Goal: Task Accomplishment & Management: Manage account settings

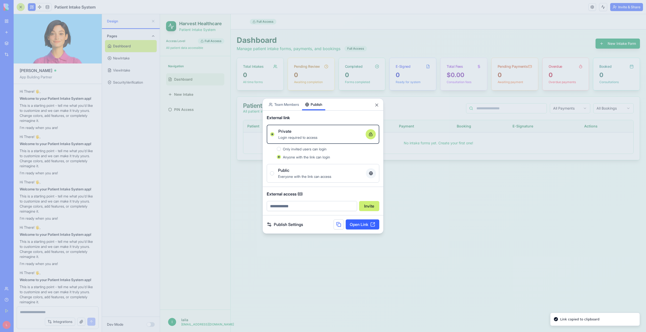
scroll to position [2862, 0]
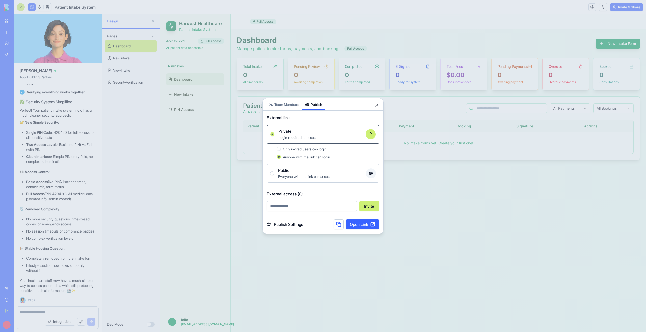
click at [303, 208] on input "email" at bounding box center [312, 206] width 90 height 10
click at [315, 191] on span "External access (0)" at bounding box center [323, 194] width 112 height 6
click at [340, 225] on button at bounding box center [338, 225] width 10 height 10
click at [326, 206] on input "email" at bounding box center [312, 206] width 90 height 10
click at [367, 207] on button "Invite" at bounding box center [369, 206] width 20 height 10
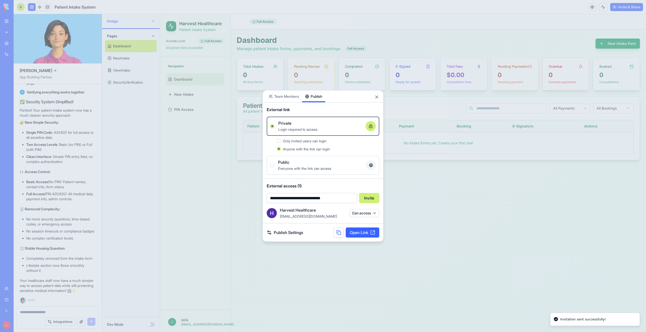
drag, startPoint x: 332, startPoint y: 199, endPoint x: 259, endPoint y: 199, distance: 72.4
click at [259, 199] on body "BETA My Workspace New app Marketplace Integrations Recent Patient Intake System…" at bounding box center [323, 166] width 646 height 332
type input "**********"
click at [369, 199] on button "Invite" at bounding box center [369, 198] width 20 height 10
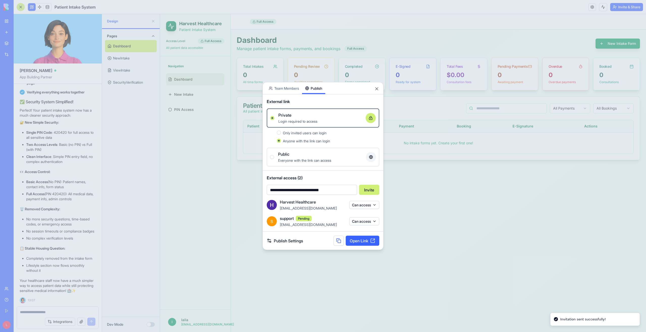
click at [365, 206] on button "Can access" at bounding box center [364, 205] width 30 height 8
click at [365, 205] on div at bounding box center [323, 166] width 646 height 332
click at [274, 87] on body "BETA My Workspace New app Marketplace Integrations Recent Patient Intake System…" at bounding box center [323, 166] width 646 height 332
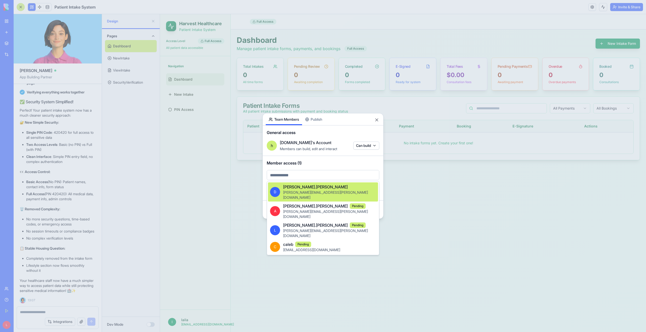
click at [294, 175] on body "BETA My Workspace New app Marketplace Integrations Recent Patient Intake System…" at bounding box center [323, 166] width 646 height 332
click at [292, 174] on div at bounding box center [323, 166] width 646 height 332
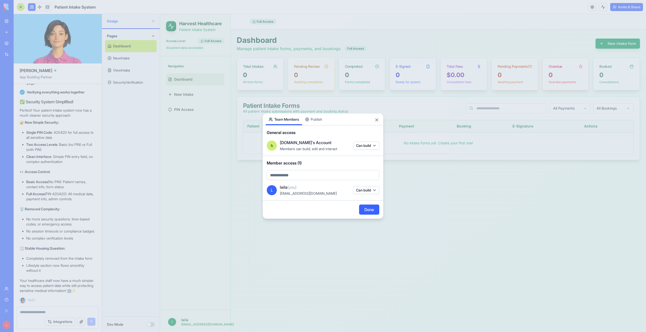
click at [325, 161] on span "Member access (1)" at bounding box center [323, 163] width 112 height 6
click at [318, 120] on div "Share App Team Members Publish General access h [DOMAIN_NAME]'s Account Members…" at bounding box center [322, 166] width 121 height 106
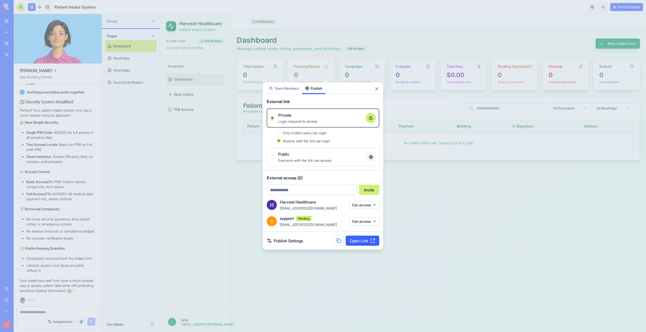
click at [340, 239] on button at bounding box center [338, 241] width 10 height 10
